Goal: Task Accomplishment & Management: Complete application form

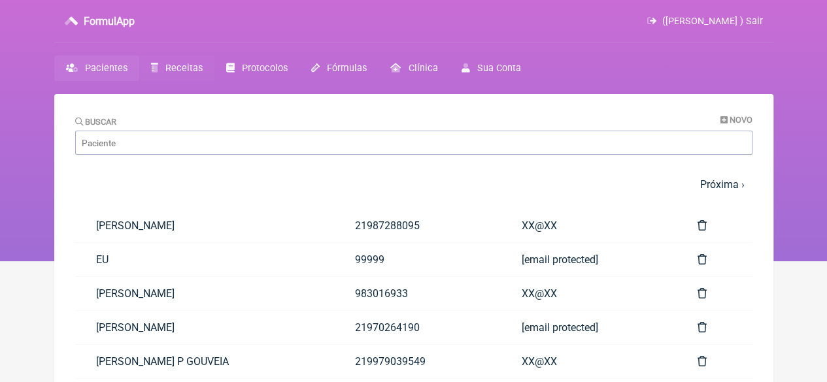
click at [183, 66] on span "Receitas" at bounding box center [183, 68] width 37 height 11
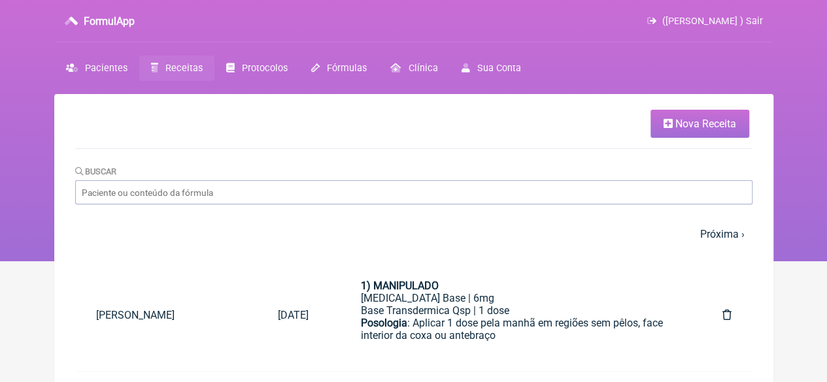
click at [688, 111] on link "Nova Receita" at bounding box center [700, 124] width 99 height 28
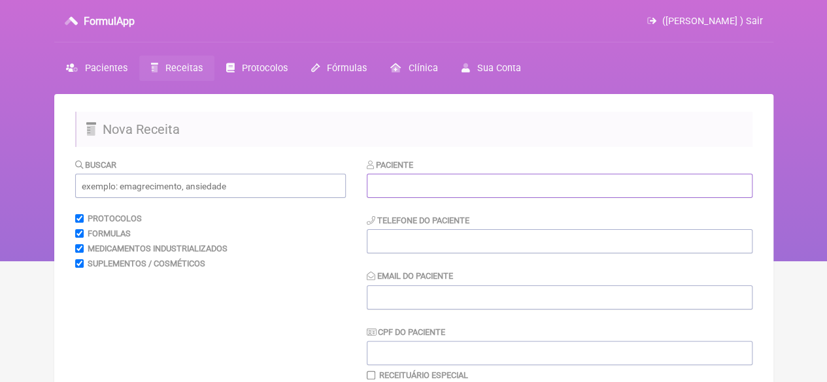
click at [511, 189] on input "text" at bounding box center [560, 186] width 386 height 24
paste input "[PERSON_NAME]"
type input "[PERSON_NAME]"
click at [440, 247] on input "tel" at bounding box center [560, 241] width 386 height 24
type input "21"
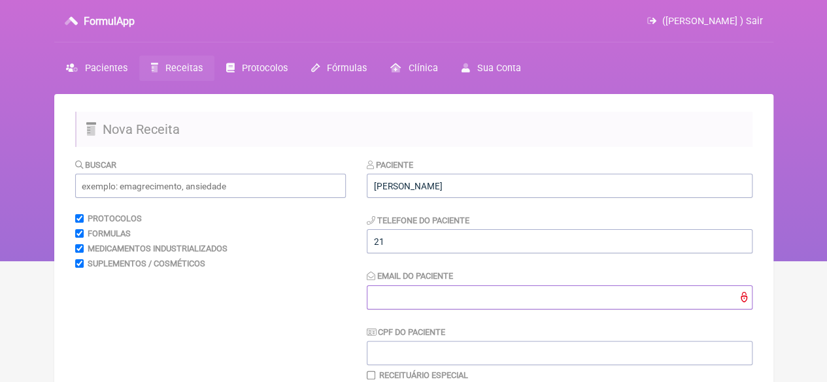
click at [414, 290] on input "Email do Paciente" at bounding box center [560, 298] width 386 height 24
type input "X@X"
click at [196, 192] on input "text" at bounding box center [210, 186] width 271 height 24
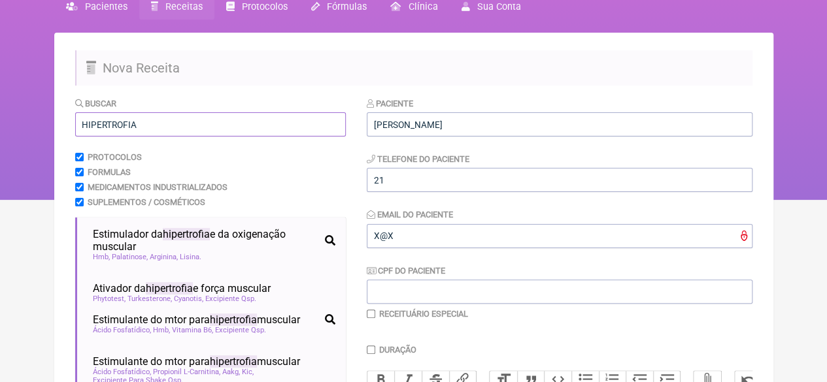
scroll to position [131, 0]
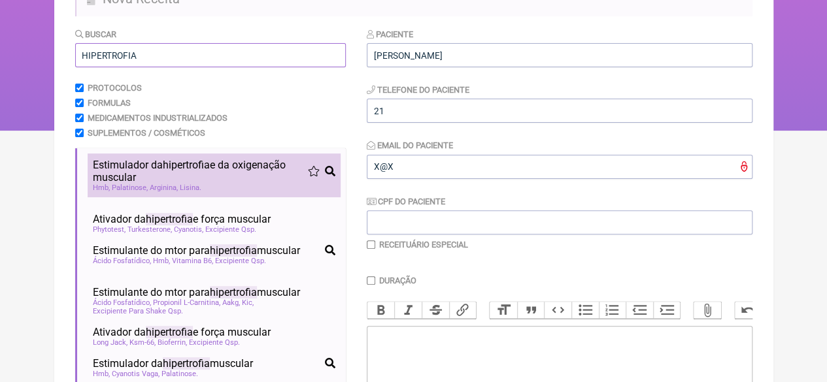
type input "HIPERTROFIA"
click at [175, 189] on span "Arginina" at bounding box center [164, 188] width 28 height 8
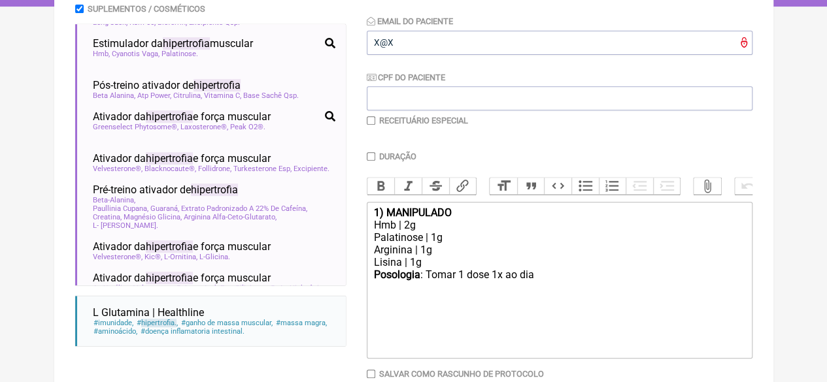
scroll to position [333, 0]
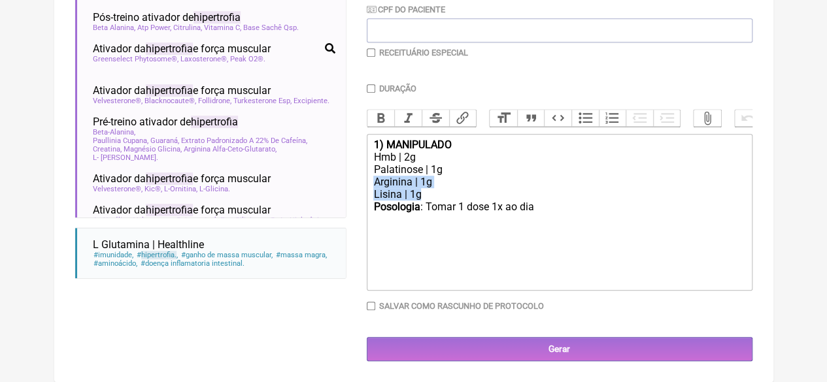
drag, startPoint x: 439, startPoint y: 194, endPoint x: 353, endPoint y: 186, distance: 86.7
click at [353, 186] on form "Buscar HIPERTROFIA Protocolos Formulas Medicamentos Industrializados Suplemento…" at bounding box center [413, 98] width 677 height 527
click at [541, 212] on div "Posologia : Tomar 1 dose 1x ao dia ㅤ" at bounding box center [558, 214] width 371 height 26
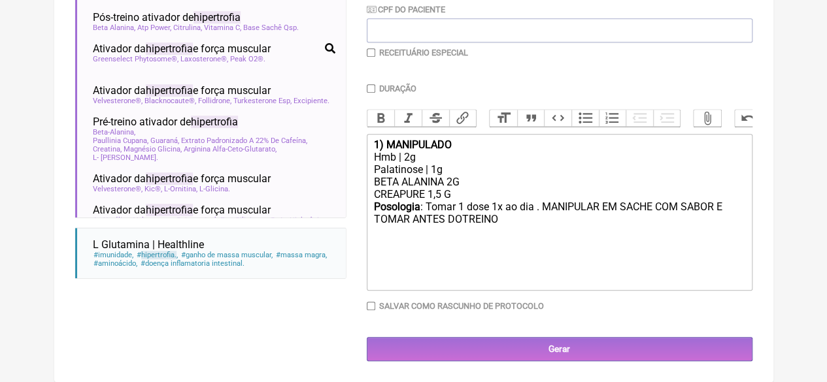
click at [462, 219] on div "Posologia : Tomar 1 dose 1x ao dia . MANIPULAR EM SACHE COM SABOR E TOMAR ANTES…" at bounding box center [558, 220] width 371 height 39
click at [499, 223] on div "Posologia : Tomar 1 dose 1x ao dia . MANIPULAR EM SACHE COM SABOR E TOMAR ANTES…" at bounding box center [558, 220] width 371 height 39
type trix-editor "<div><strong>1) MANIPULADO</strong></div><div>Hmb | 2g</div><div>Palatinose | 1…"
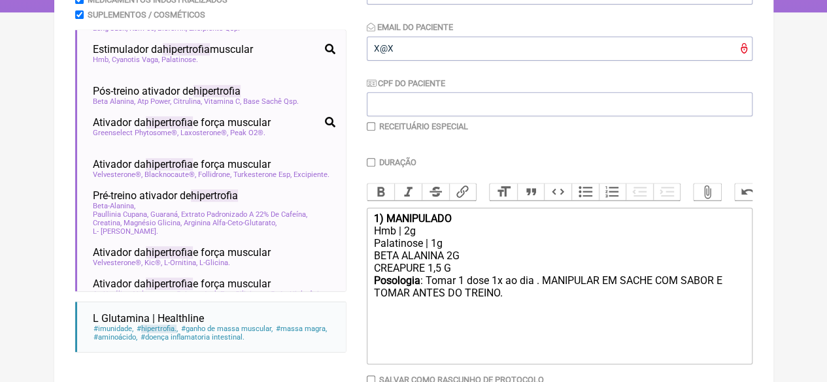
scroll to position [203, 0]
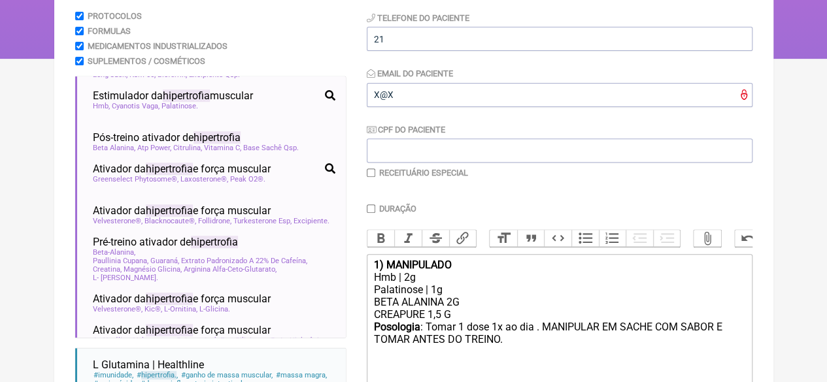
click at [373, 211] on input "Duração" at bounding box center [371, 209] width 8 height 8
checkbox input "true"
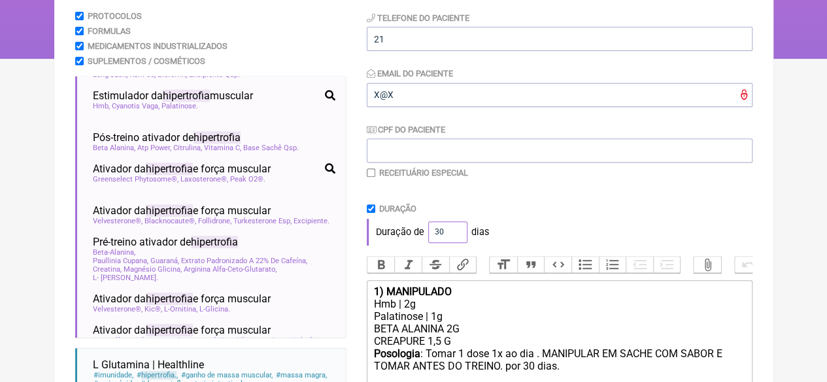
drag, startPoint x: 446, startPoint y: 233, endPoint x: 428, endPoint y: 235, distance: 18.5
click at [428, 235] on input "30" at bounding box center [447, 233] width 39 height 22
type input "60"
click at [579, 237] on div "Duração de 60 dias" at bounding box center [560, 232] width 386 height 26
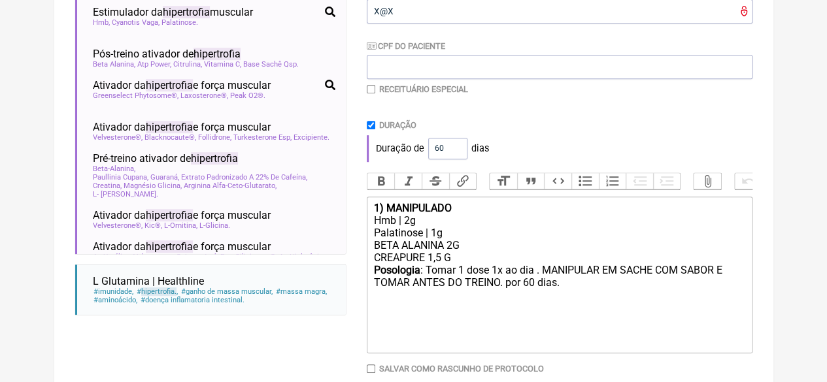
scroll to position [360, 0]
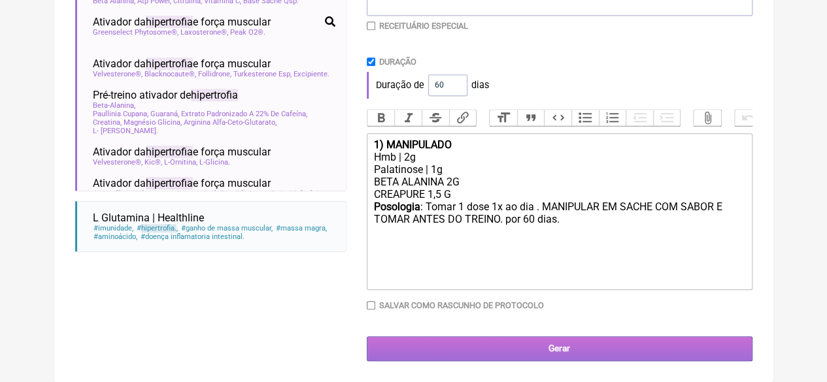
click at [566, 345] on input "Gerar" at bounding box center [560, 349] width 386 height 24
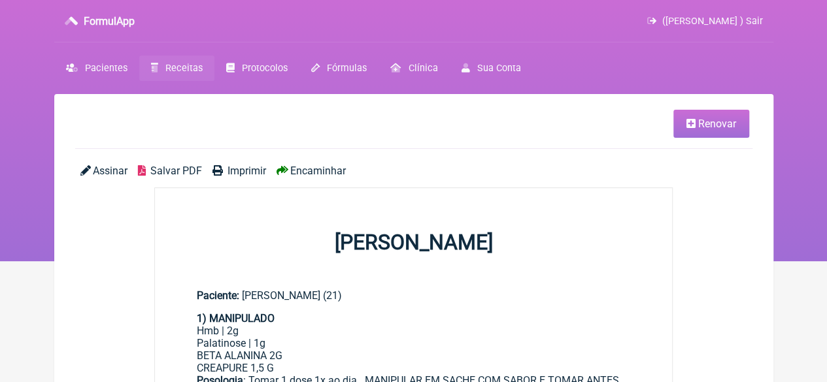
click at [241, 171] on span "Imprimir" at bounding box center [247, 171] width 39 height 12
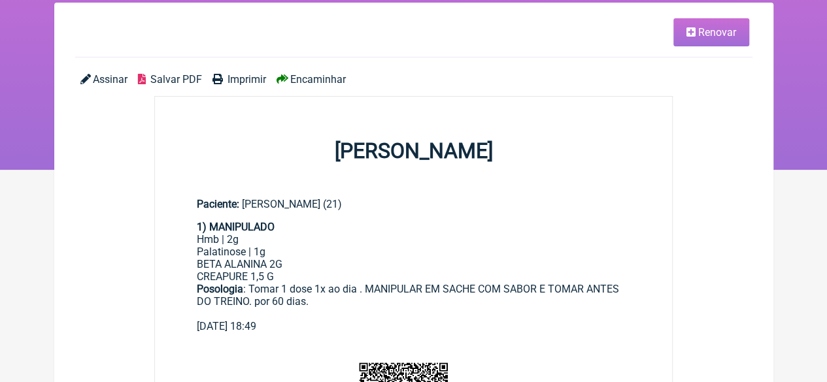
scroll to position [262, 0]
